Goal: Navigation & Orientation: Find specific page/section

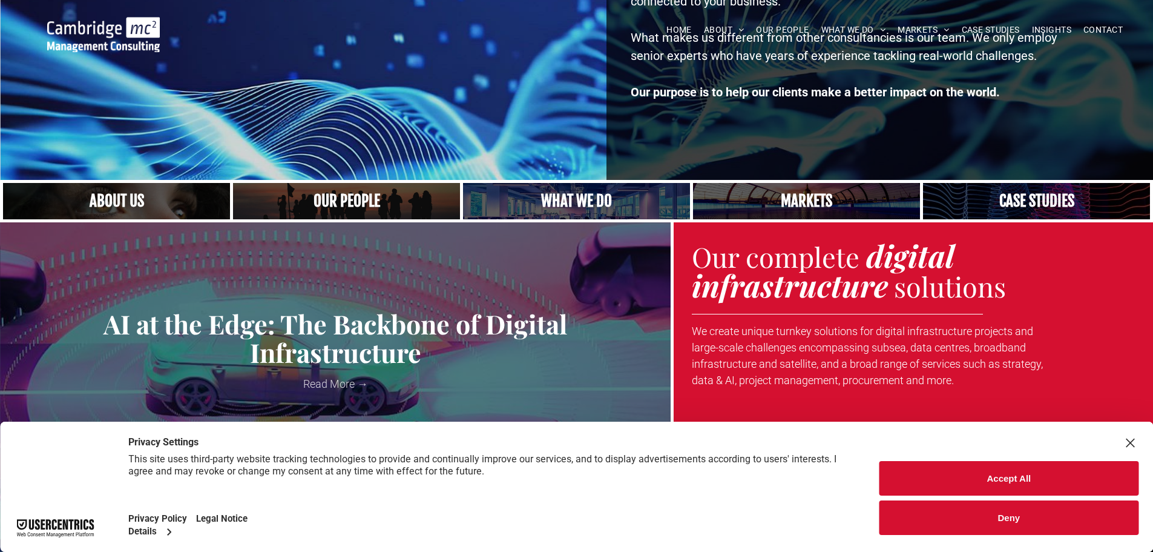
scroll to position [243, 0]
click at [992, 516] on button "Deny" at bounding box center [1009, 517] width 259 height 35
click at [971, 526] on button "Deny" at bounding box center [1009, 517] width 259 height 35
click at [981, 473] on button "Accept All" at bounding box center [1009, 478] width 259 height 35
click at [958, 528] on button "Deny" at bounding box center [1009, 517] width 259 height 35
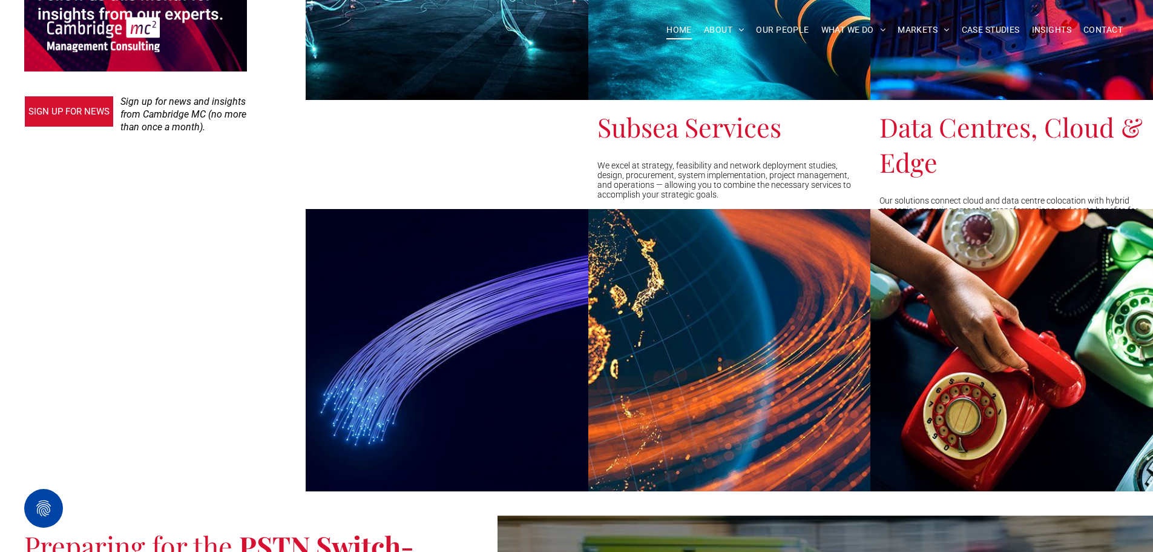
scroll to position [1153, 0]
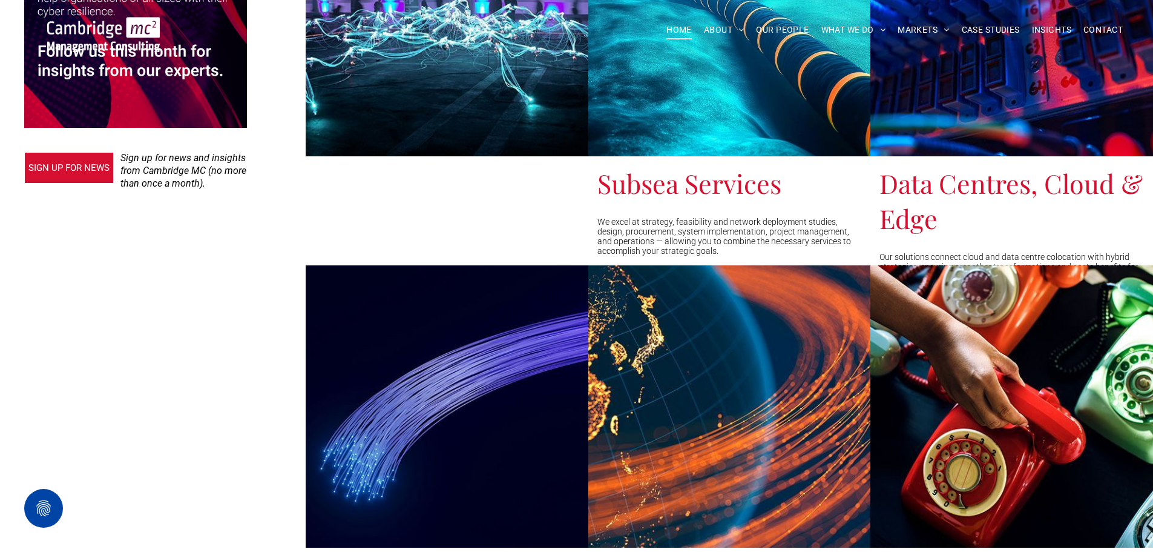
click at [780, 21] on span "OUR PEOPLE" at bounding box center [782, 30] width 53 height 19
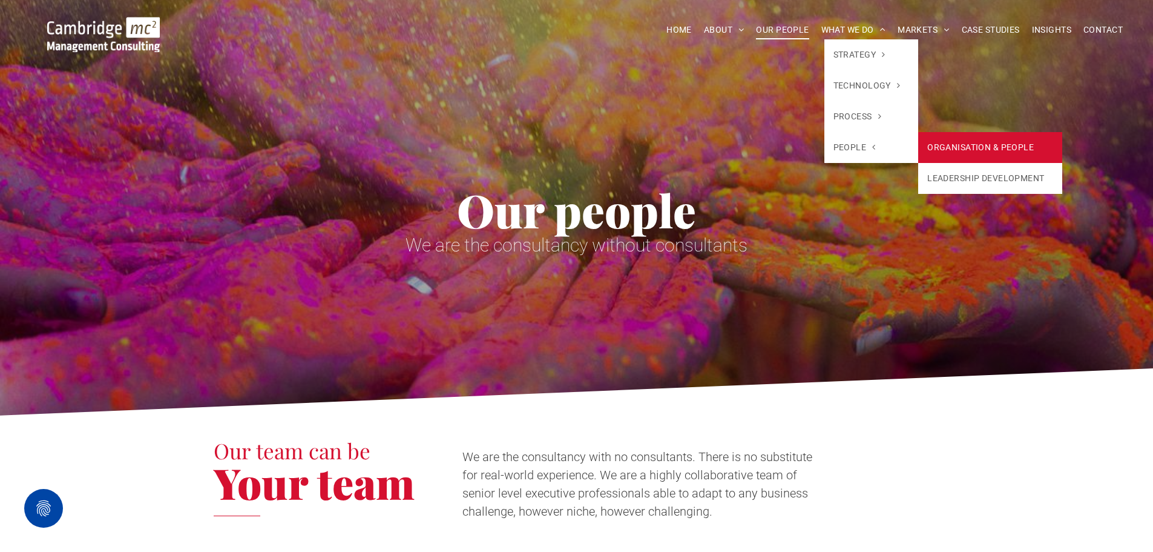
click at [937, 149] on link "ORGANISATION & PEOPLE" at bounding box center [990, 147] width 144 height 31
